Goal: Task Accomplishment & Management: Complete application form

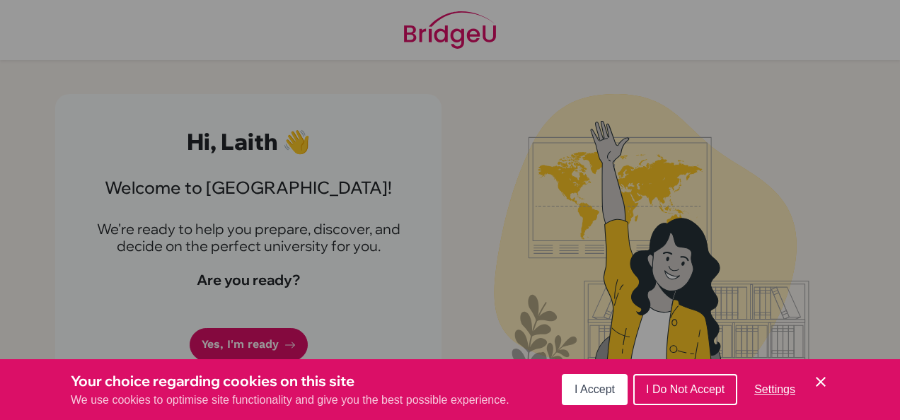
click at [602, 380] on button "I Accept" at bounding box center [595, 389] width 66 height 31
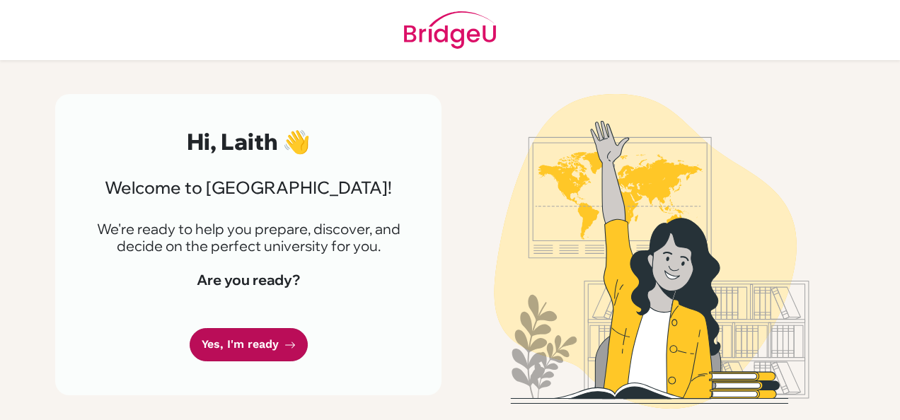
click at [276, 339] on link "Yes, I'm ready" at bounding box center [249, 344] width 118 height 33
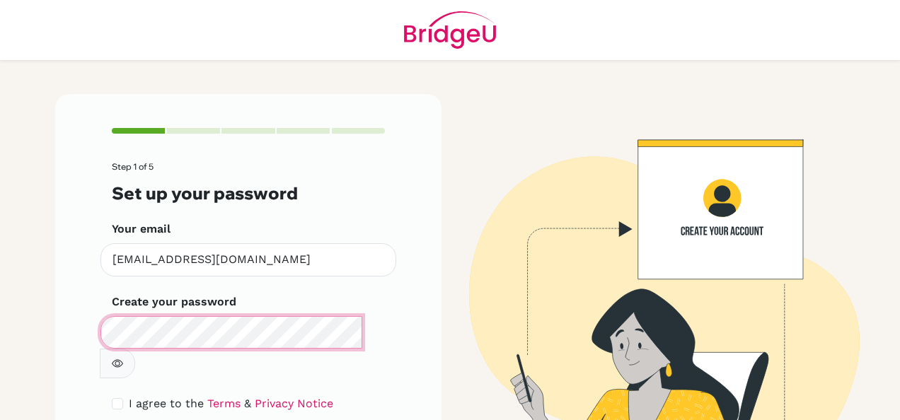
scroll to position [74, 0]
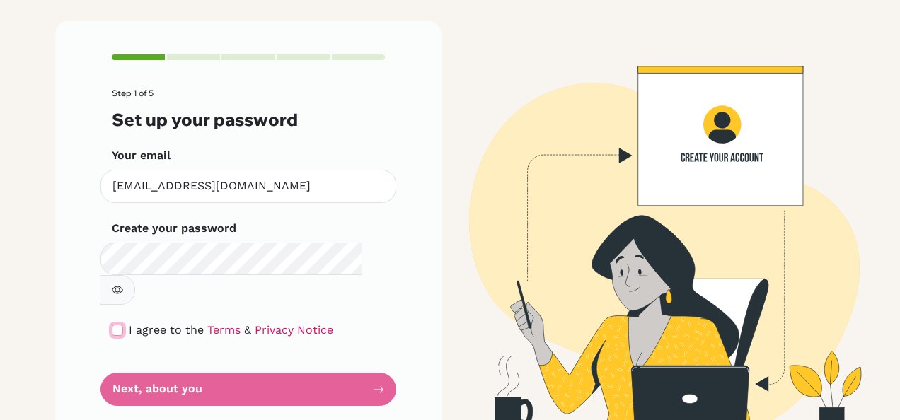
click at [112, 325] on input "checkbox" at bounding box center [117, 330] width 11 height 11
checkbox input "true"
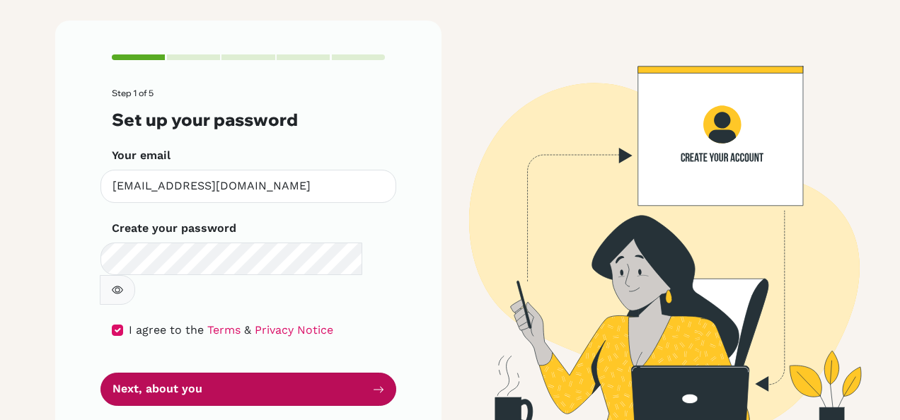
click at [183, 373] on button "Next, about you" at bounding box center [248, 389] width 296 height 33
